Goal: Task Accomplishment & Management: Complete application form

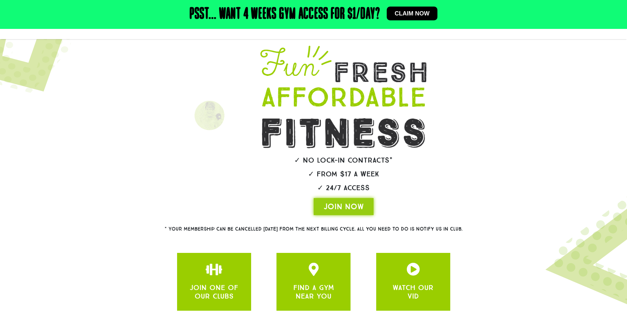
scroll to position [94, 0]
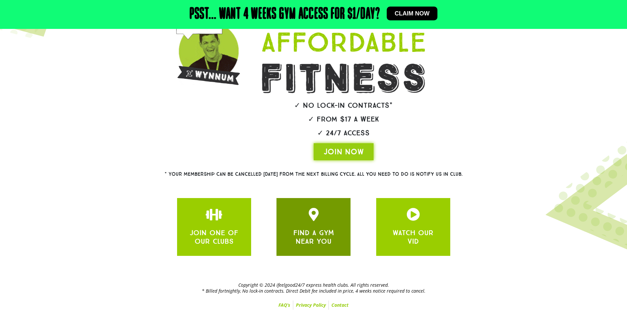
click at [329, 226] on div "FIND A GYM NEAR YOU" at bounding box center [313, 236] width 54 height 20
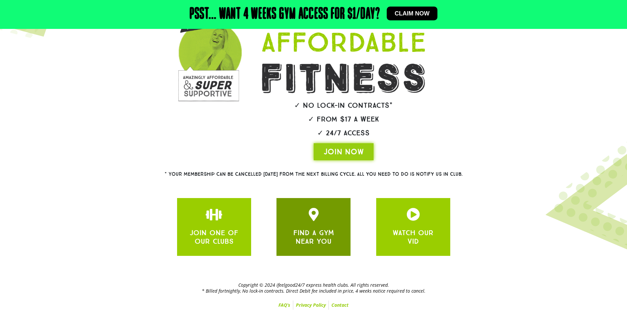
click at [318, 233] on link "FIND A GYM NEAR YOU" at bounding box center [313, 237] width 41 height 17
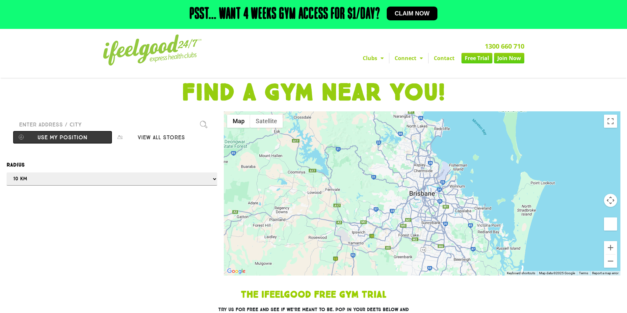
click at [53, 136] on button "Use my position" at bounding box center [62, 137] width 99 height 13
click at [418, 231] on div at bounding box center [313, 156] width 627 height 313
click at [56, 136] on div at bounding box center [313, 156] width 627 height 313
drag, startPoint x: 66, startPoint y: 126, endPoint x: 61, endPoint y: 126, distance: 5.9
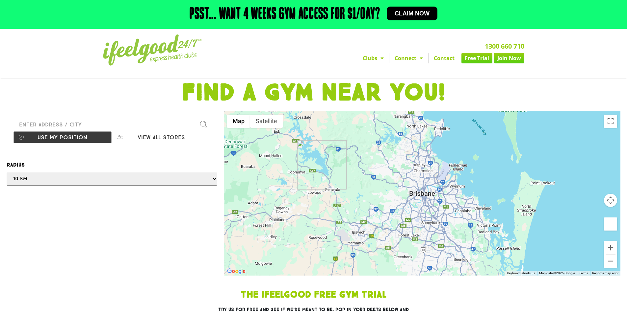
click at [66, 126] on div at bounding box center [313, 156] width 627 height 313
click at [48, 125] on div at bounding box center [313, 156] width 627 height 313
click at [159, 136] on div at bounding box center [313, 156] width 627 height 313
click at [203, 122] on div at bounding box center [313, 156] width 627 height 313
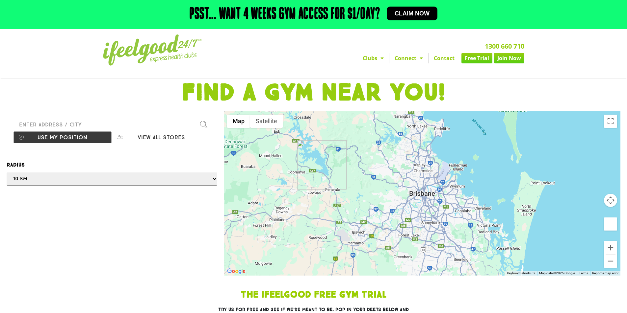
click at [203, 122] on div at bounding box center [313, 156] width 627 height 313
click at [26, 180] on div at bounding box center [313, 156] width 627 height 313
click at [205, 177] on div at bounding box center [313, 156] width 627 height 313
click at [213, 183] on div at bounding box center [313, 156] width 627 height 313
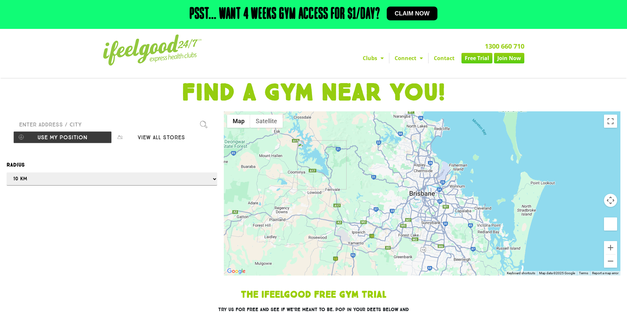
click at [259, 119] on div at bounding box center [313, 156] width 627 height 313
click at [610, 124] on div at bounding box center [313, 156] width 627 height 313
click at [198, 122] on input "Please enter a valid address" at bounding box center [111, 124] width 197 height 13
click at [63, 124] on input "Please enter a valid address" at bounding box center [111, 124] width 197 height 13
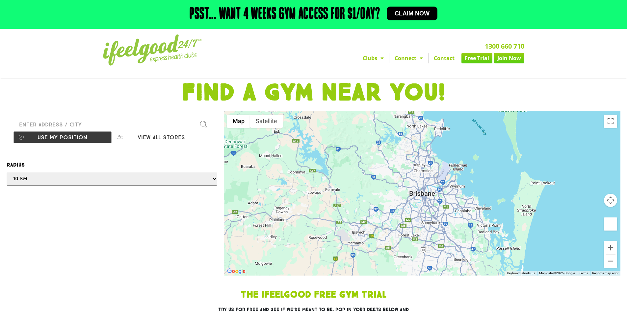
type input "*"
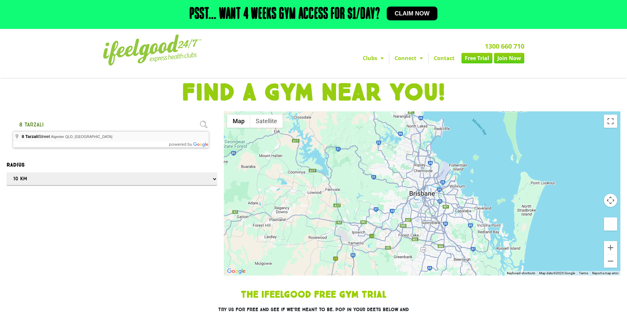
type input "8 Tarzali Street, Algester QLD, Australia"
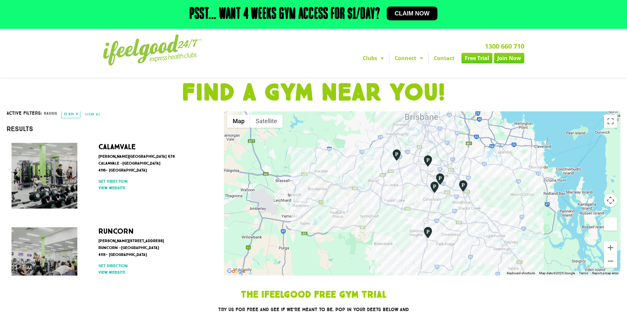
scroll to position [99, 0]
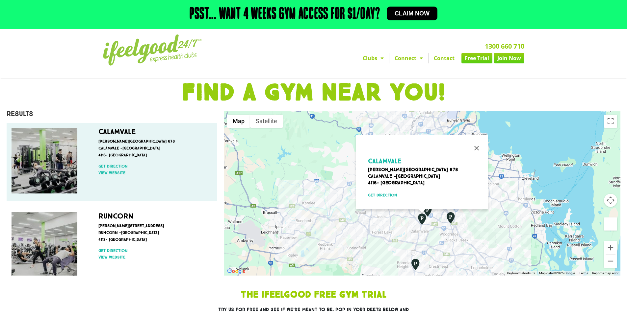
click at [47, 156] on img at bounding box center [45, 161] width 66 height 66
click at [52, 164] on img at bounding box center [45, 161] width 66 height 66
click at [103, 175] on link "View website" at bounding box center [153, 173] width 111 height 6
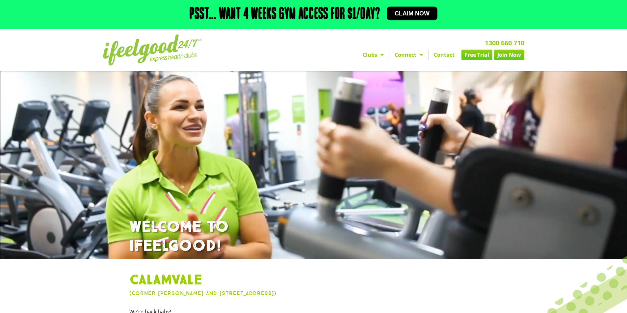
click at [481, 55] on link "Free Trial" at bounding box center [476, 55] width 31 height 11
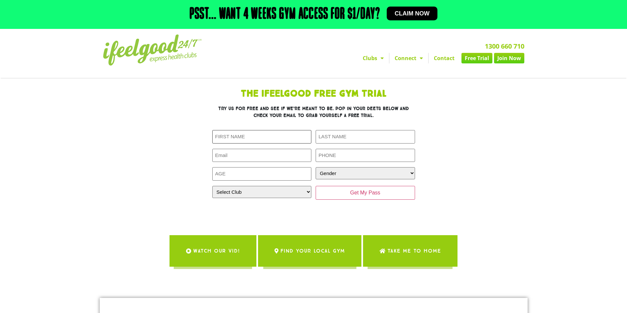
drag, startPoint x: 271, startPoint y: 136, endPoint x: 275, endPoint y: 133, distance: 5.1
click at [271, 136] on input "First Name (Required)" at bounding box center [261, 136] width 99 height 13
type input "Vu"
type input "Tran"
type input "chanvu315@gmail.com"
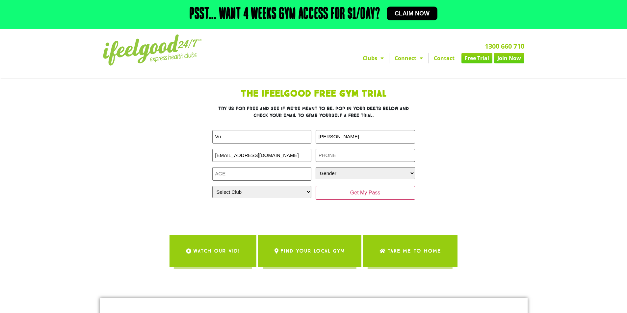
click at [356, 157] on input "Phone (Required)" at bounding box center [364, 155] width 99 height 13
type input "0435684187"
click at [262, 173] on input "Age (Required)" at bounding box center [261, 173] width 99 height 13
click at [288, 176] on input "Age (Required)" at bounding box center [261, 173] width 99 height 13
type input "24"
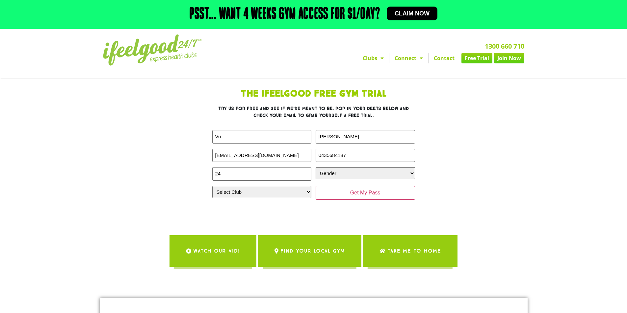
click at [363, 173] on select "Gender Male Female" at bounding box center [364, 173] width 99 height 12
select select "Male"
click at [315, 167] on select "Gender Male Female" at bounding box center [364, 173] width 99 height 12
click at [262, 192] on select "Select Club Alexandra Hills Calamvale Coopers Plains Middle Park Oxenford Oxley…" at bounding box center [261, 192] width 99 height 12
select select "Calamvale"
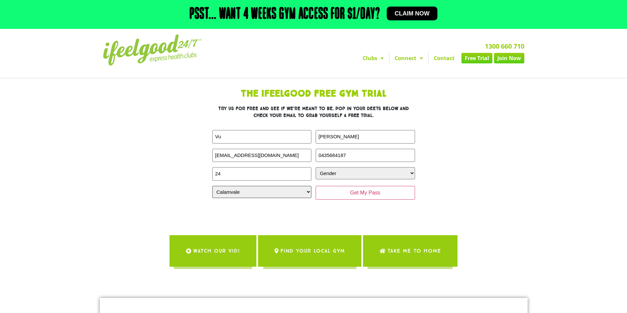
click at [212, 186] on select "Select Club Alexandra Hills Calamvale Coopers Plains Middle Park Oxenford Oxley…" at bounding box center [261, 192] width 99 height 12
click at [345, 196] on input "Get My Pass" at bounding box center [364, 193] width 99 height 14
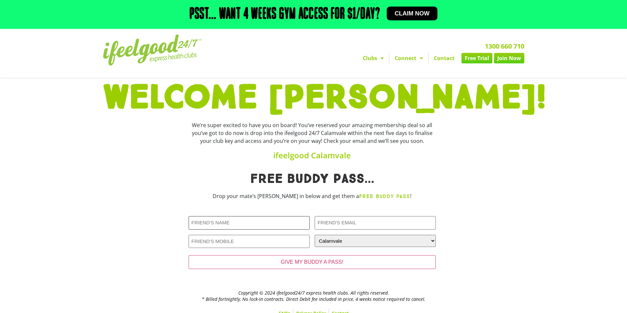
click at [270, 223] on input "Friends Name (Required)" at bounding box center [248, 222] width 121 height 13
type input "K"
click at [188, 256] on input "GIVE MY BUDDY A PASS!" at bounding box center [311, 263] width 247 height 14
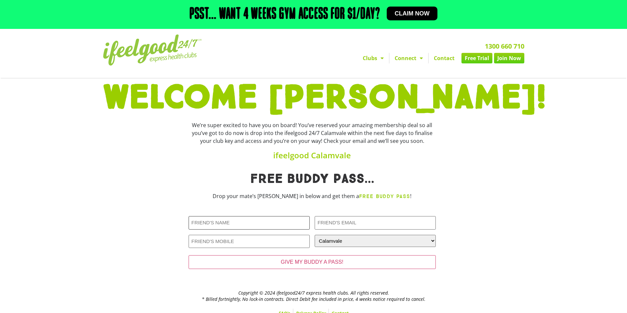
click at [188, 256] on input "GIVE MY BUDDY A PASS!" at bounding box center [311, 263] width 247 height 14
type input "cha"
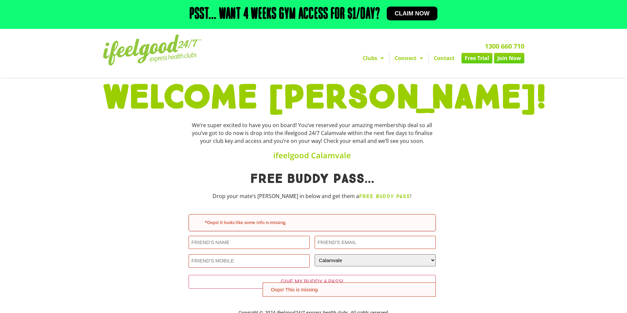
click at [213, 244] on input "Friends Name (Required)" at bounding box center [248, 242] width 121 height 13
type input "[PERSON_NAME] Le"
click at [338, 241] on input "Friends Email (Required)" at bounding box center [374, 242] width 121 height 13
type input "[EMAIL_ADDRESS][DOMAIN_NAME]"
click at [202, 265] on input "Friends Phone (Required)" at bounding box center [248, 261] width 121 height 13
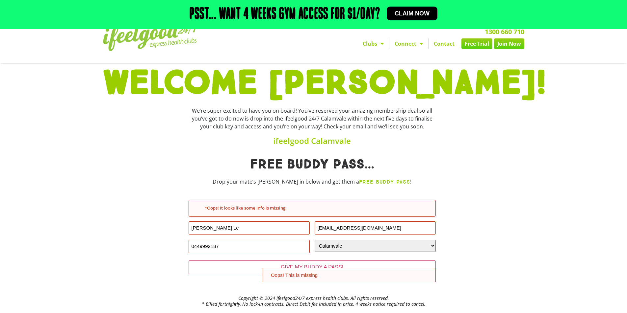
scroll to position [28, 0]
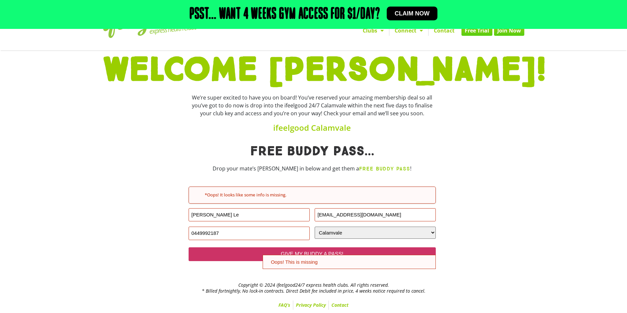
type input "0449992187"
click at [256, 253] on input "GIVE MY BUDDY A PASS!" at bounding box center [311, 255] width 247 height 14
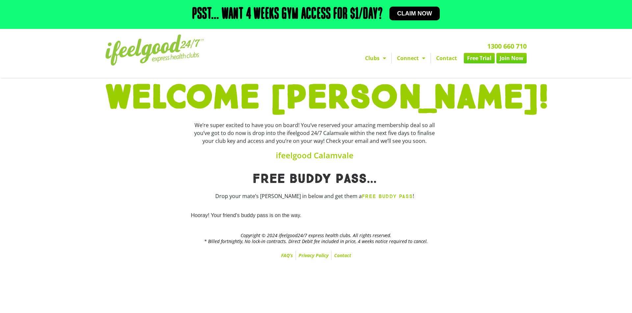
click at [451, 59] on link "Contact" at bounding box center [446, 58] width 31 height 11
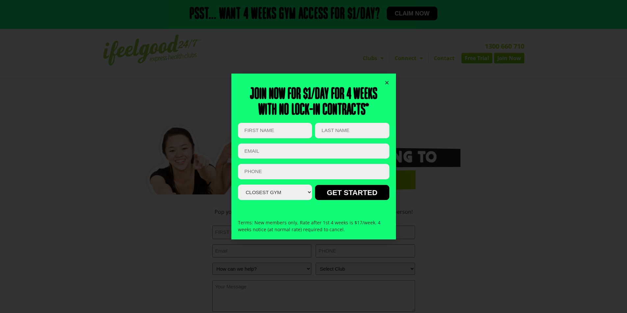
click at [385, 82] on icon "Close" at bounding box center [386, 82] width 5 height 5
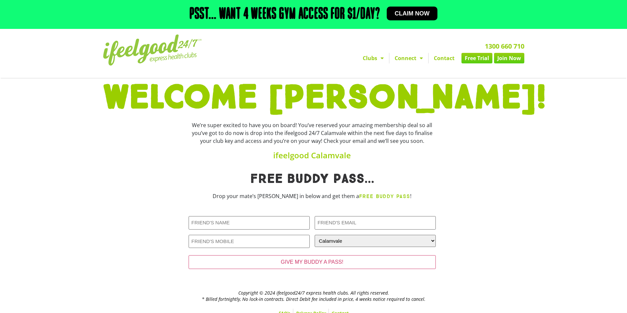
click at [377, 62] on span "Menu" at bounding box center [380, 58] width 7 height 12
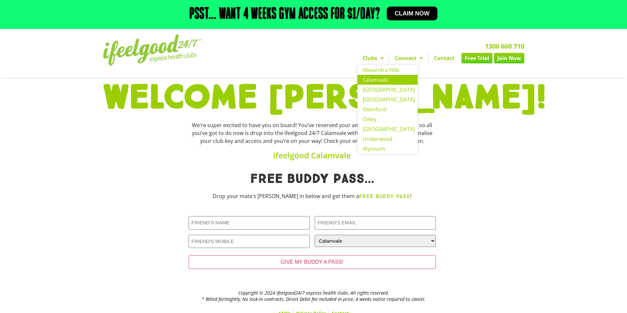
click at [378, 81] on link "Calamvale" at bounding box center [387, 80] width 60 height 10
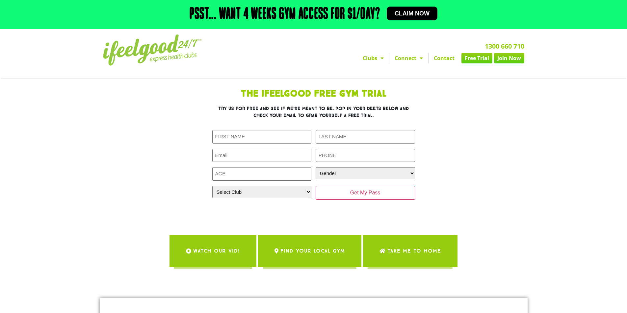
click at [488, 10] on div "Psst... Want 4 weeks gym access for $1/day? Claim now" at bounding box center [313, 14] width 421 height 22
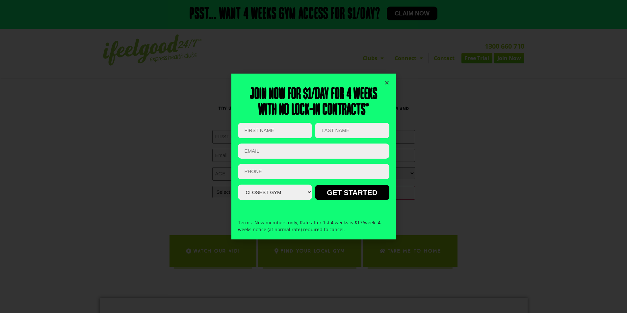
click at [387, 84] on icon "Close" at bounding box center [386, 82] width 5 height 5
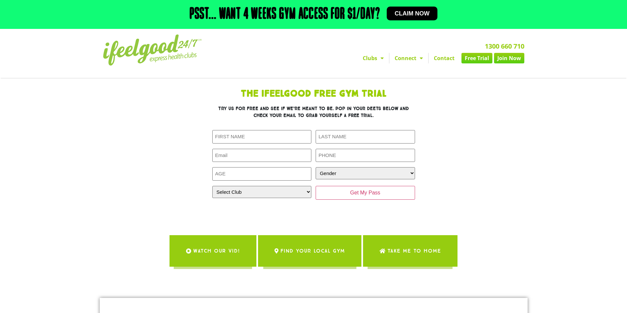
click at [414, 12] on span "Claim now" at bounding box center [411, 14] width 35 height 6
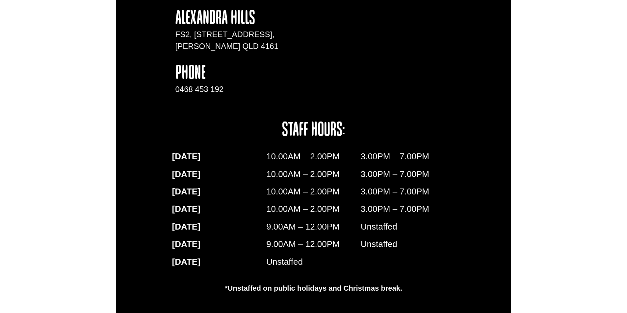
scroll to position [1020, 0]
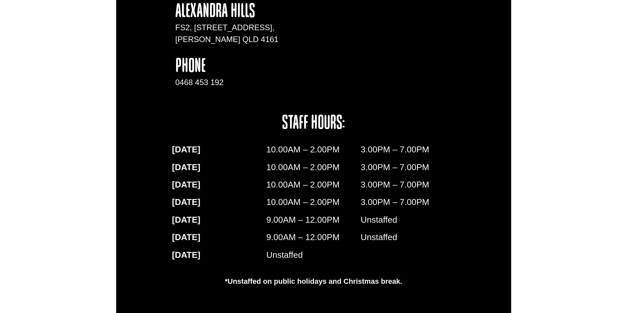
click at [531, 86] on div "$1/day. 4 weeks. No catches. Just feel-good. Comments This field is for validat…" at bounding box center [313, 65] width 627 height 714
